Goal: Complete application form

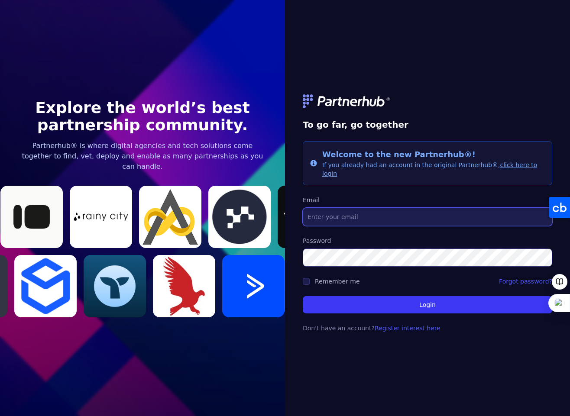
type input "[EMAIL_ADDRESS][PERSON_NAME][DOMAIN_NAME]"
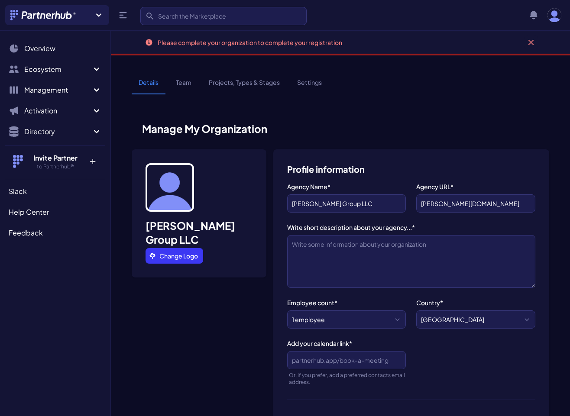
select select
click at [195, 248] on link "Change Logo" at bounding box center [174, 256] width 58 height 16
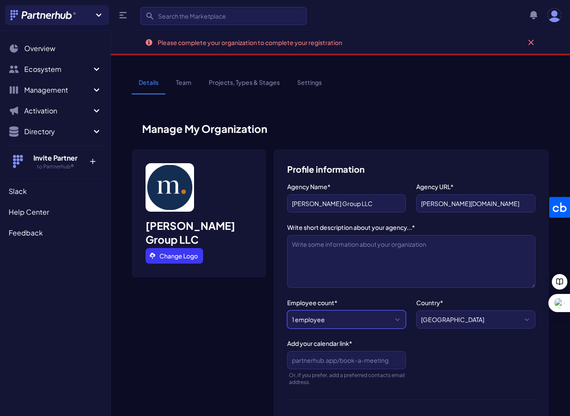
click at [362, 319] on select "1 employee 2-10 employees 11-20 employees 21-50 employees 51-200 employees 201-…" at bounding box center [346, 319] width 119 height 18
select select "2-10 employees"
click at [287, 310] on select "1 employee 2-10 employees 11-20 employees 21-50 employees 51-200 employees 201-…" at bounding box center [346, 319] width 119 height 18
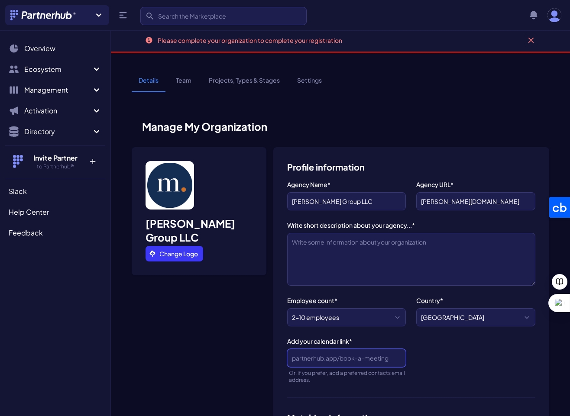
click at [390, 360] on input "Add your calendar link*" at bounding box center [346, 358] width 119 height 18
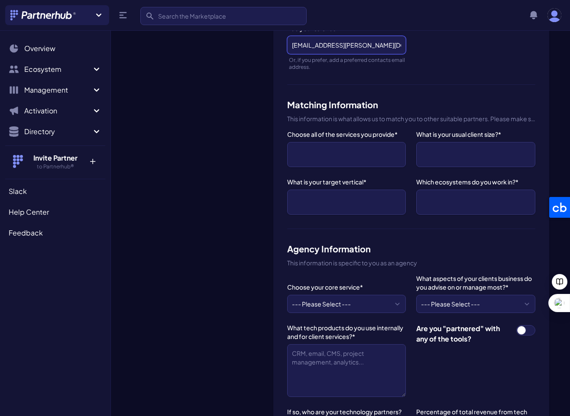
scroll to position [319, 0]
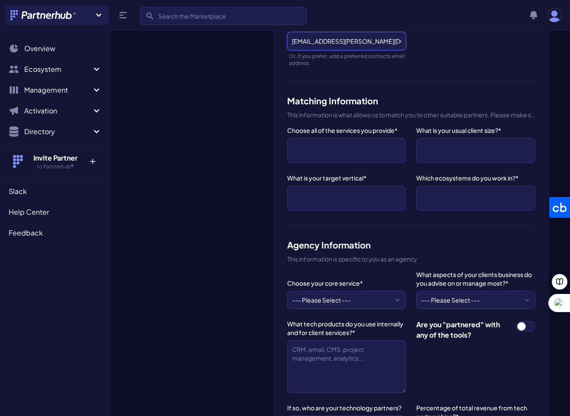
type input "[EMAIL_ADDRESS][PERSON_NAME][DOMAIN_NAME]"
click at [368, 303] on select "--- Please Select --- ABM API Integration Support Business Process Consulting C…" at bounding box center [346, 300] width 119 height 18
select select "Content Marketing"
click at [287, 291] on select "--- Please Select --- ABM API Integration Support Business Process Consulting C…" at bounding box center [346, 300] width 119 height 18
click at [455, 301] on select "--- Please Select --- BPM - operations, ERP, accounting... Compliance - securit…" at bounding box center [475, 300] width 119 height 18
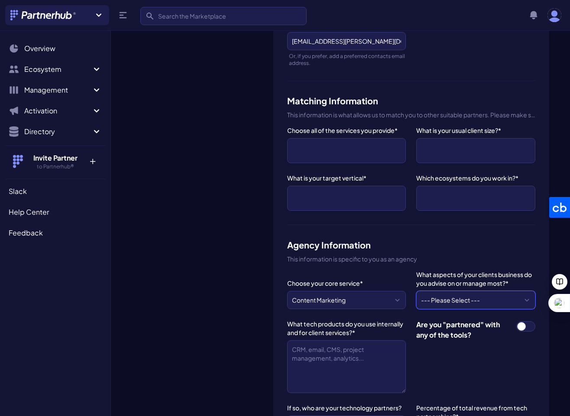
select select "Frontend - website, app, landing pages, cart, chat, social..."
click at [416, 291] on select "--- Please Select --- BPM - operations, ERP, accounting... Compliance - securit…" at bounding box center [475, 300] width 119 height 18
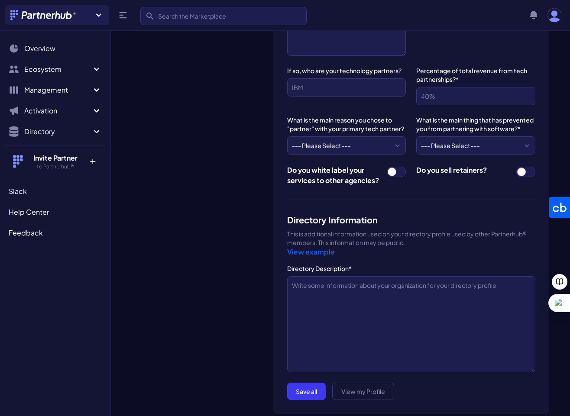
scroll to position [653, 0]
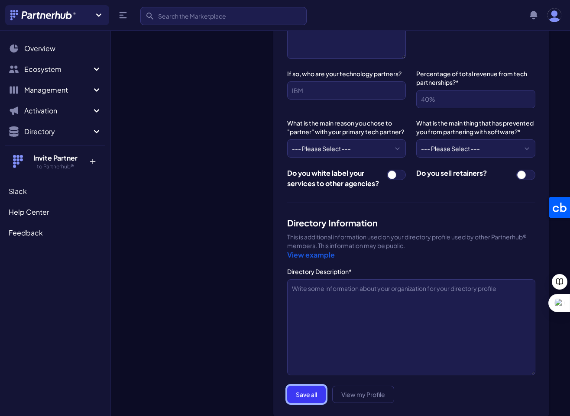
click at [305, 393] on button "Save all" at bounding box center [306, 394] width 39 height 17
